Goal: Answer question/provide support: Share knowledge or assist other users

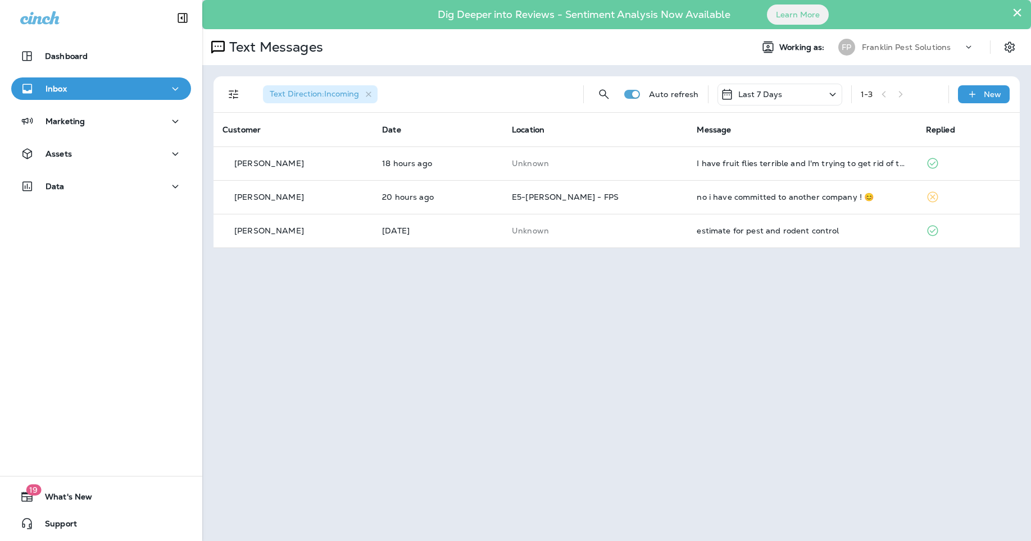
click at [897, 42] on div "Franklin Pest Solutions" at bounding box center [912, 47] width 101 height 17
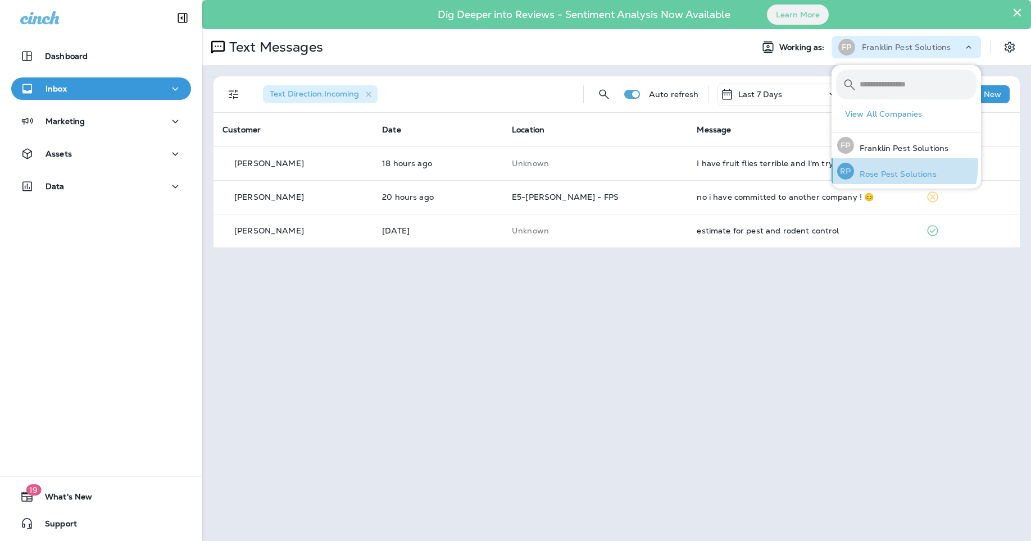
click at [892, 165] on div "[PERSON_NAME] Pest Solutions" at bounding box center [886, 171] width 108 height 26
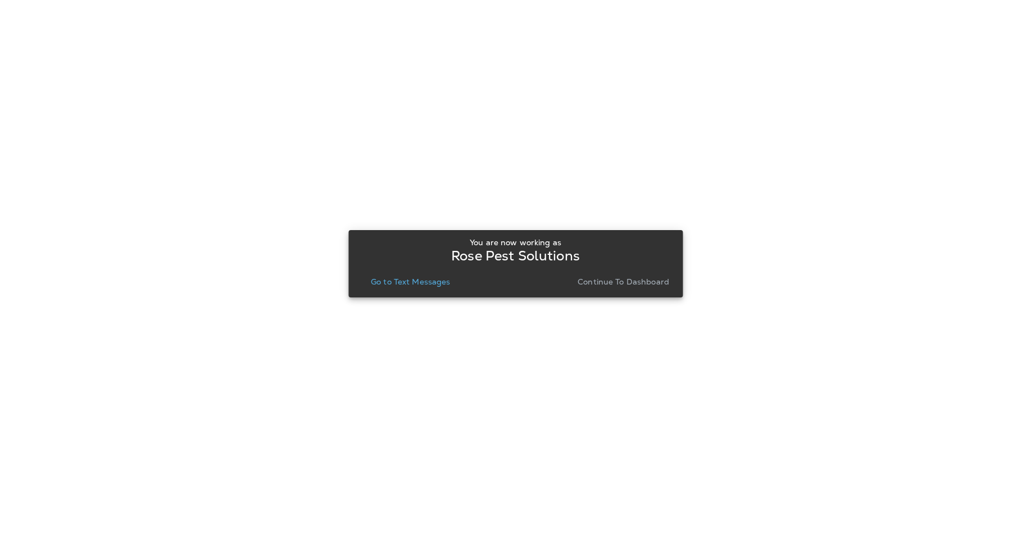
click at [411, 285] on p "Go to Text Messages" at bounding box center [411, 281] width 80 height 9
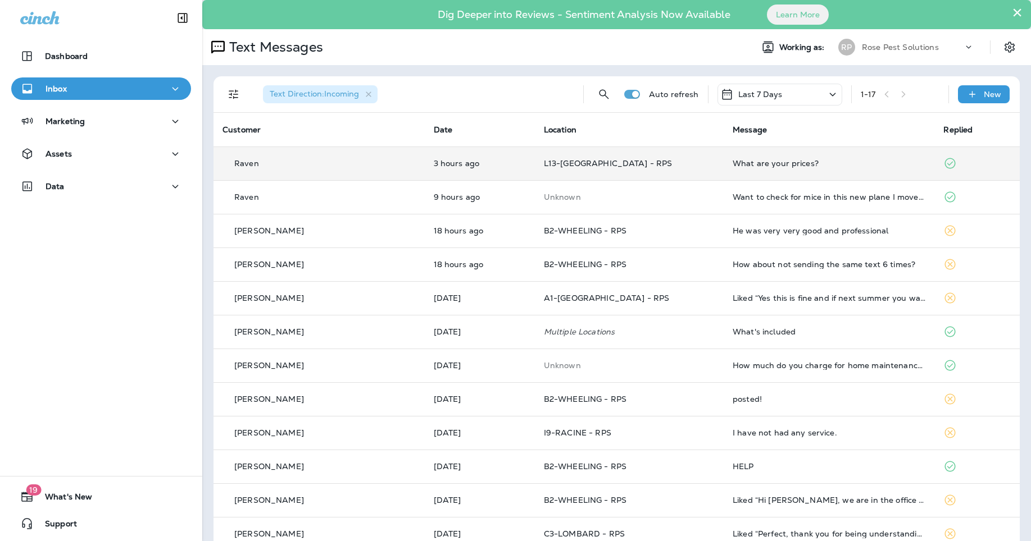
click at [796, 154] on td "What are your prices?" at bounding box center [828, 164] width 211 height 34
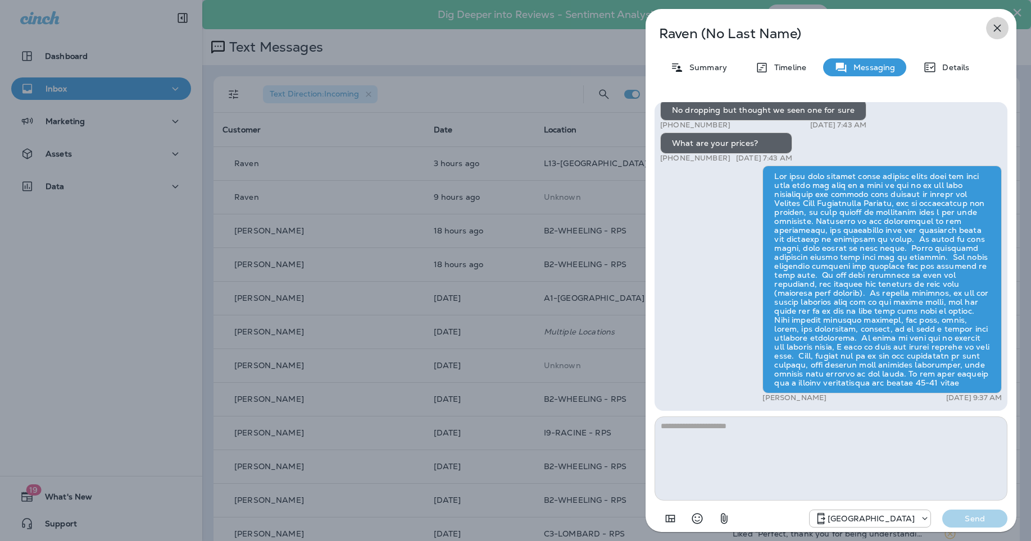
click at [995, 22] on icon "button" at bounding box center [996, 27] width 13 height 13
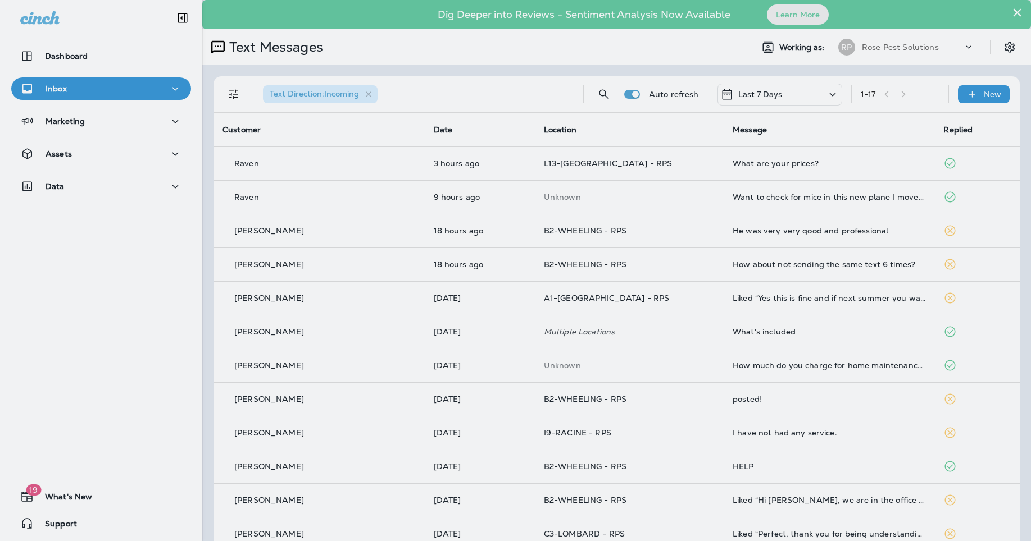
click at [881, 47] on div at bounding box center [890, 83] width 371 height 149
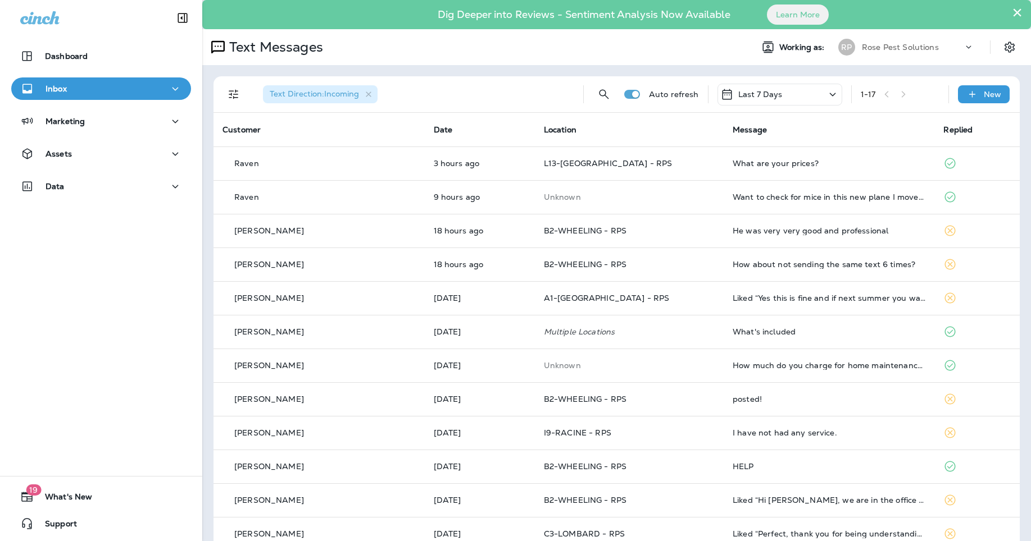
click at [885, 42] on div "Rose Pest Solutions" at bounding box center [912, 47] width 101 height 17
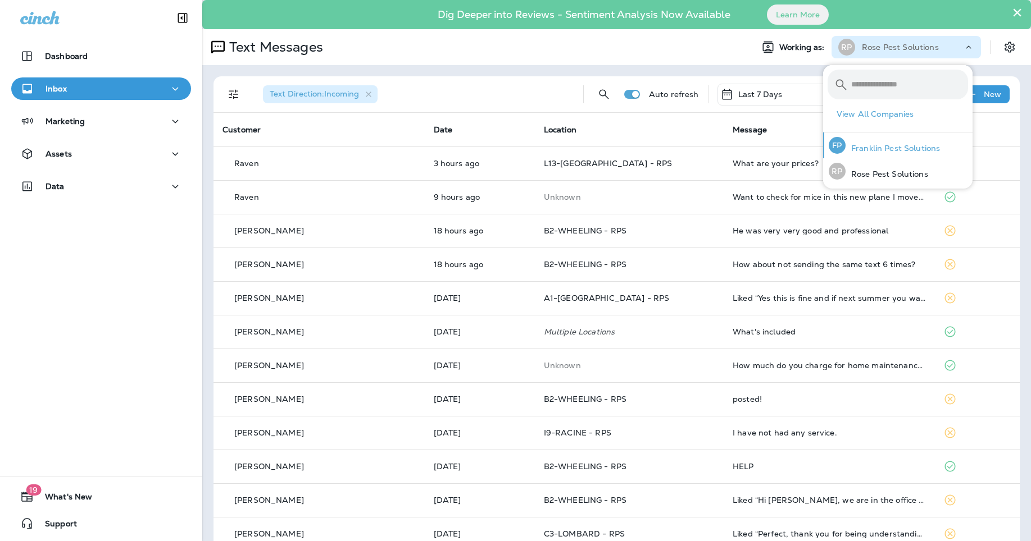
click at [900, 151] on p "Franklin Pest Solutions" at bounding box center [892, 148] width 94 height 9
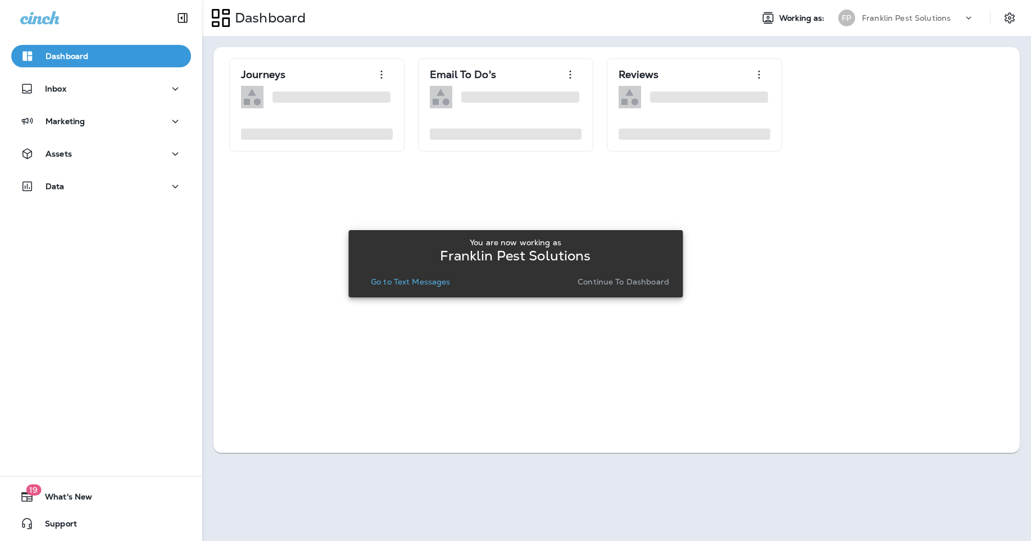
click at [432, 281] on p "Go to Text Messages" at bounding box center [411, 281] width 80 height 9
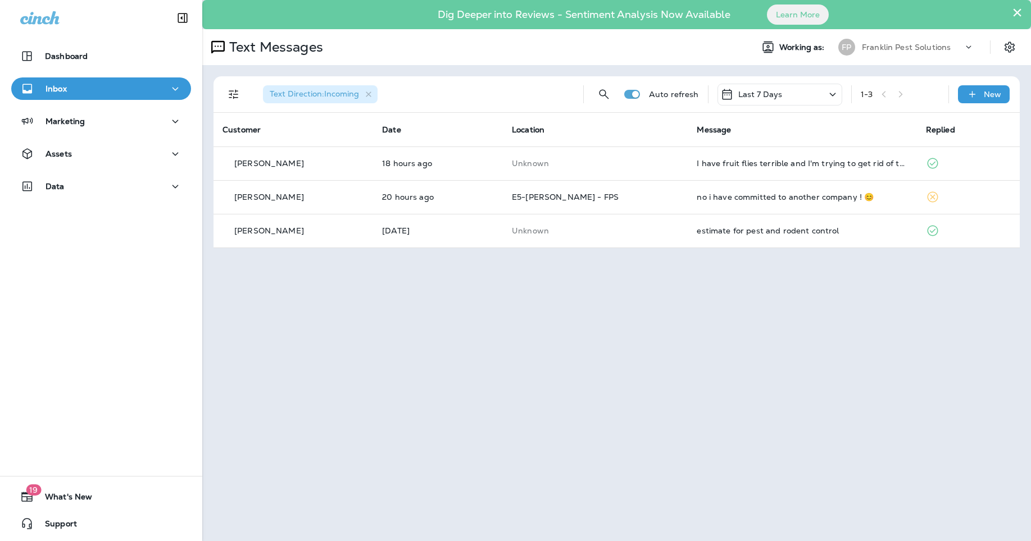
click at [886, 55] on div "Franklin Pest Solutions" at bounding box center [912, 47] width 101 height 17
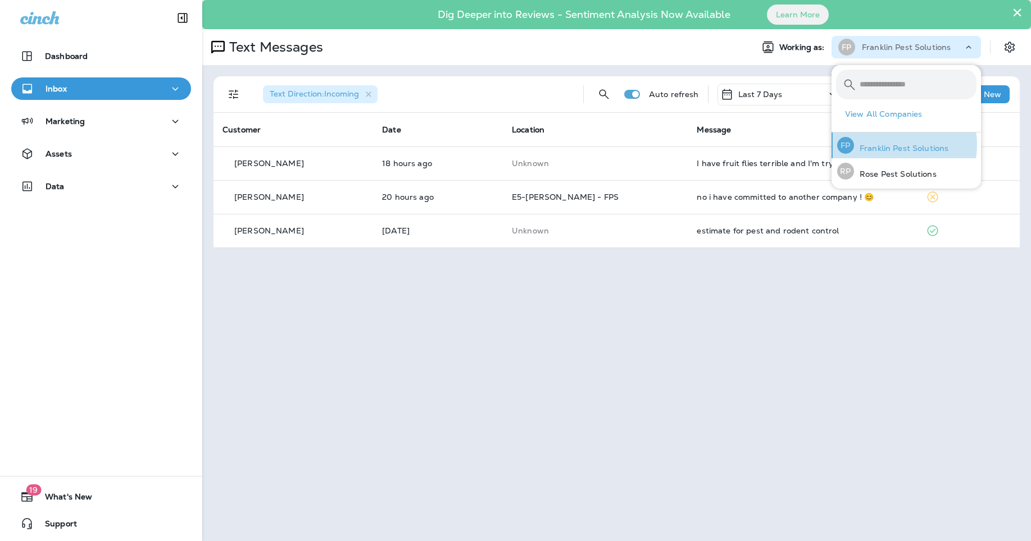
click at [887, 145] on p "Franklin Pest Solutions" at bounding box center [901, 148] width 94 height 9
click at [897, 165] on div "[PERSON_NAME] Pest Solutions" at bounding box center [886, 171] width 108 height 26
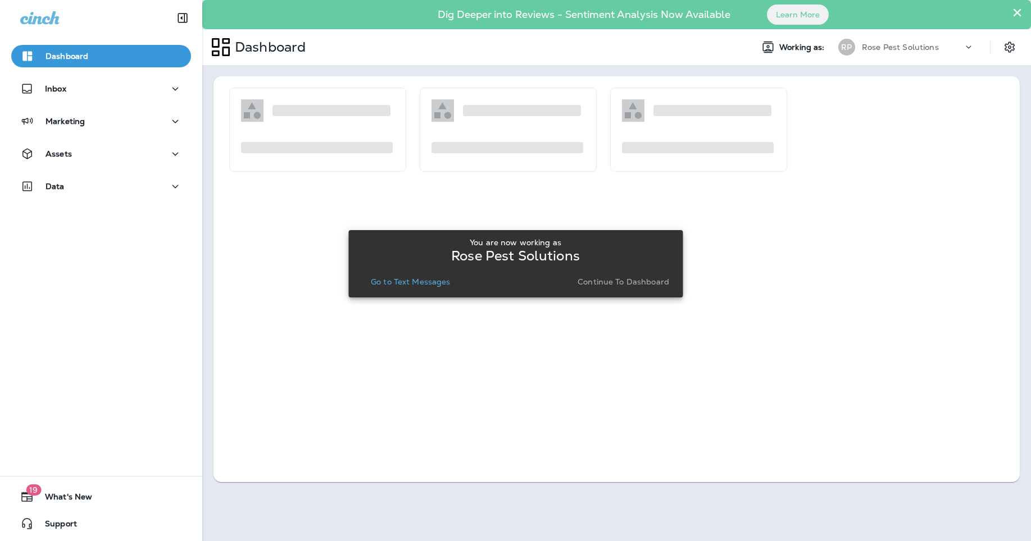
click at [418, 270] on div "You are now working as Rose Pest Solutions Go to Text Messages Continue to Dash…" at bounding box center [515, 264] width 316 height 52
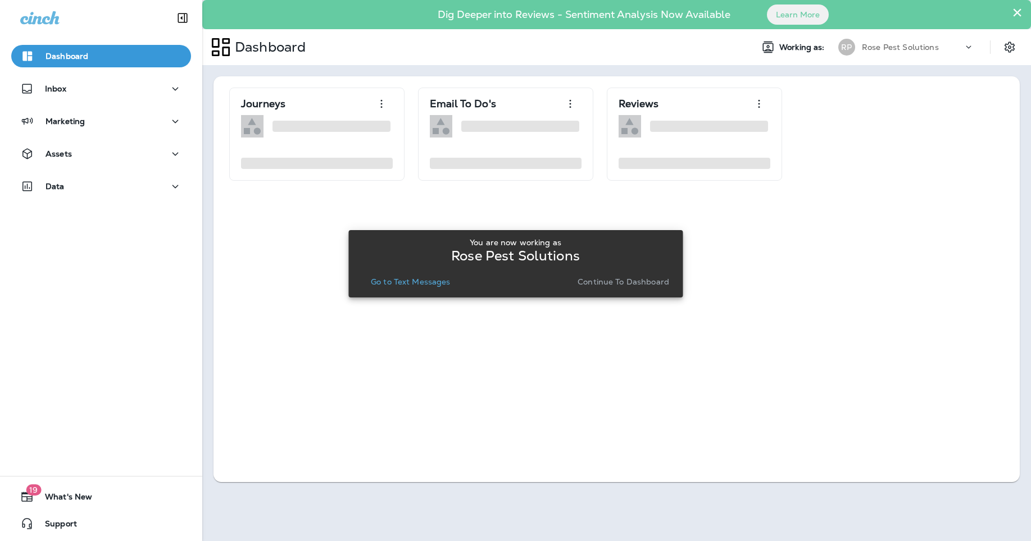
click at [415, 285] on p "Go to Text Messages" at bounding box center [411, 281] width 80 height 9
